Goal: Task Accomplishment & Management: Manage account settings

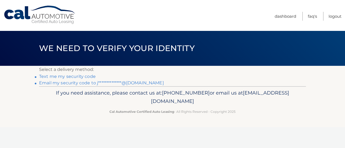
click at [64, 76] on link "Text me my security code" at bounding box center [67, 76] width 57 height 5
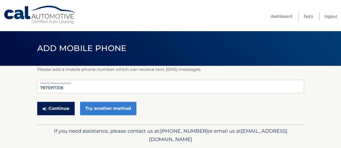
click at [60, 108] on button "Continue" at bounding box center [55, 108] width 37 height 13
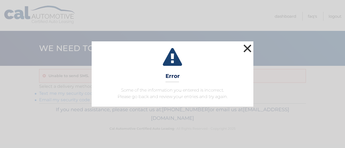
click at [247, 48] on button "×" at bounding box center [247, 48] width 11 height 11
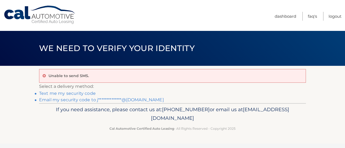
click at [55, 98] on link "**********" at bounding box center [101, 99] width 125 height 5
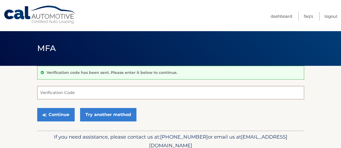
click at [49, 92] on input "Verification Code" at bounding box center [170, 92] width 267 height 13
paste input "065839"
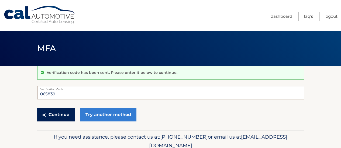
type input "065839"
click at [48, 114] on button "Continue" at bounding box center [55, 114] width 37 height 13
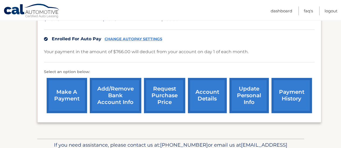
scroll to position [135, 0]
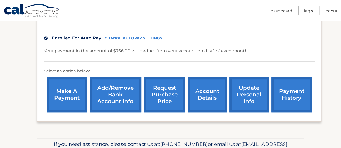
click at [75, 91] on link "make a payment" at bounding box center [67, 94] width 40 height 35
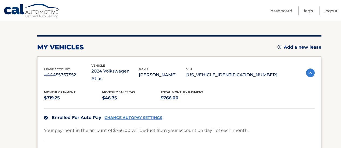
scroll to position [0, 0]
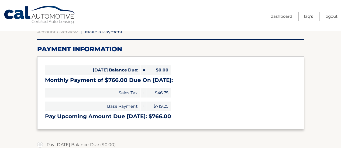
scroll to position [108, 0]
